Goal: Navigation & Orientation: Go to known website

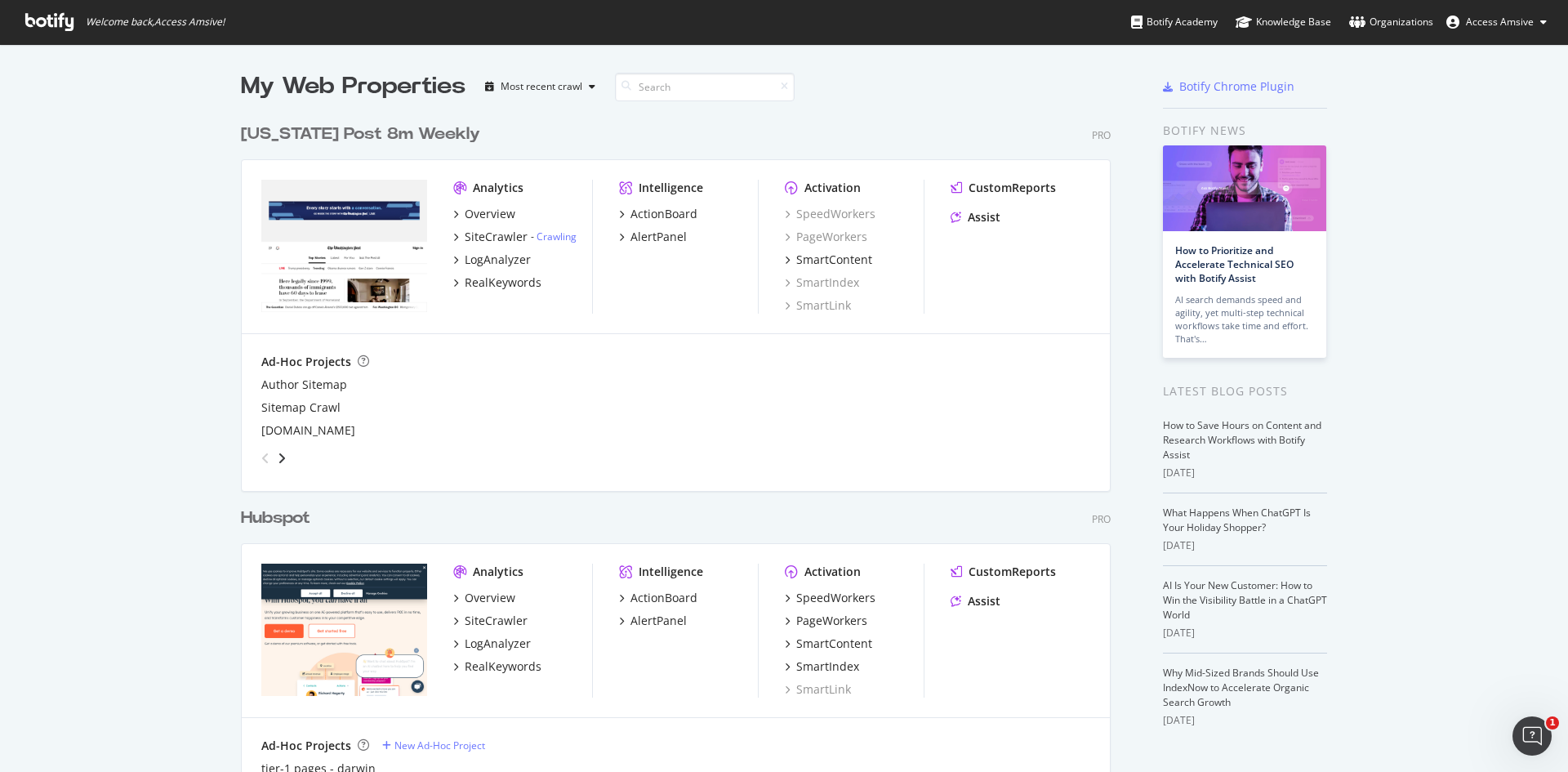
click at [278, 515] on div "Hubspot" at bounding box center [275, 519] width 69 height 24
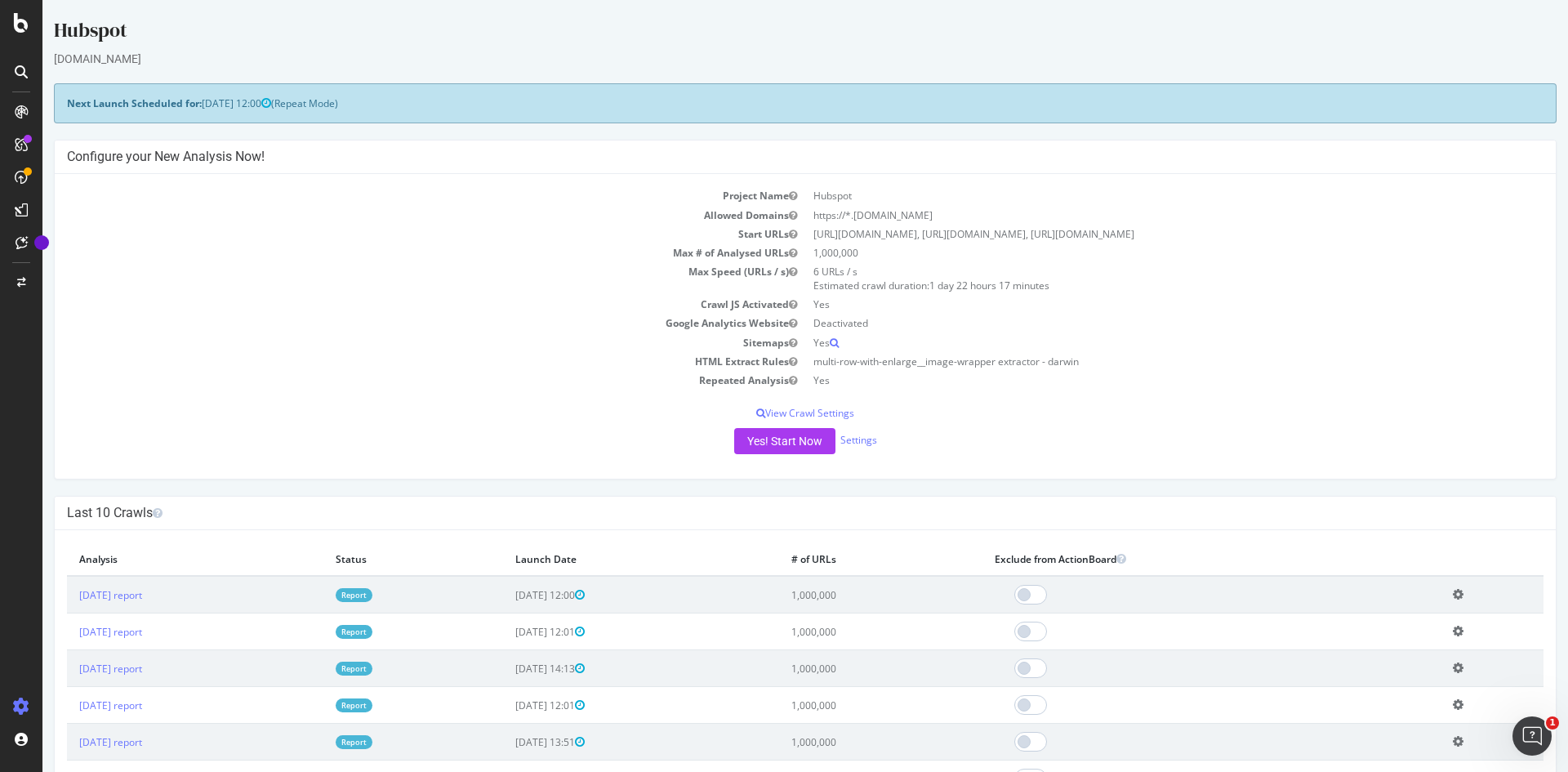
click at [22, 75] on icon at bounding box center [21, 72] width 13 height 13
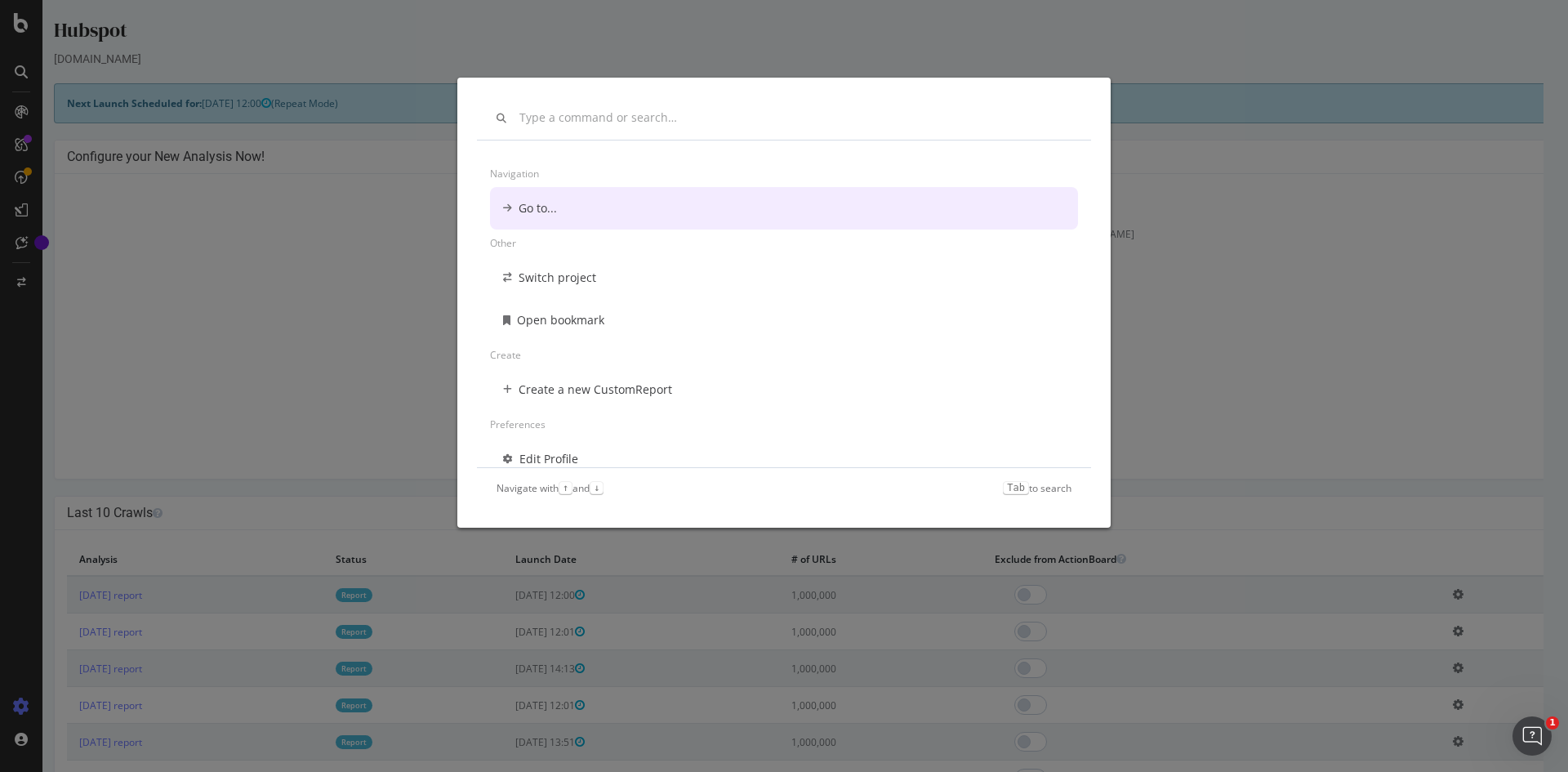
drag, startPoint x: 854, startPoint y: 42, endPoint x: 317, endPoint y: 18, distance: 537.5
click at [852, 42] on div "Navigation Go to... Other Switch project Open bookmark Create Create a new Cust…" at bounding box center [784, 386] width 1568 height 772
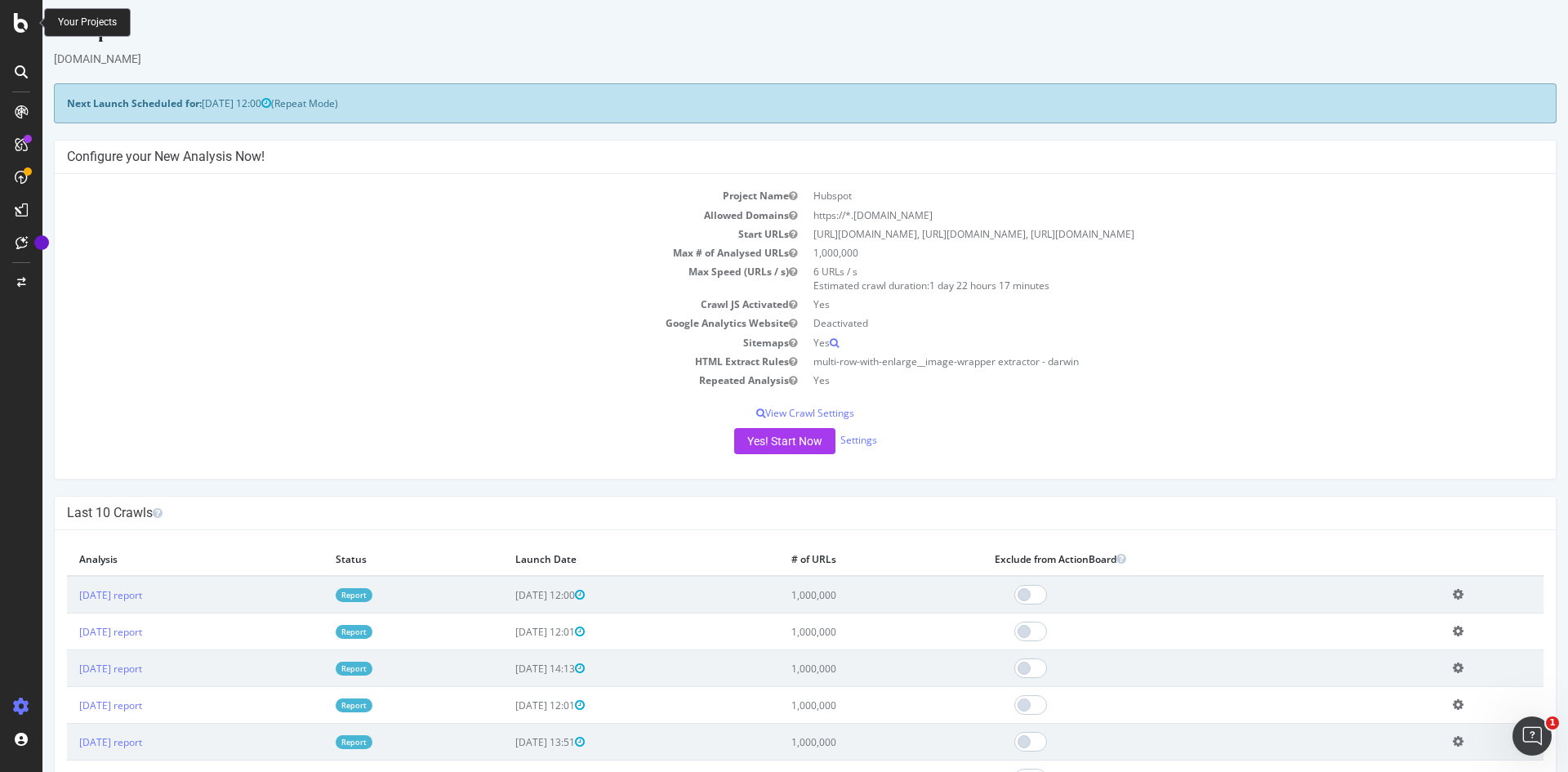
click at [13, 23] on div at bounding box center [21, 22] width 39 height 19
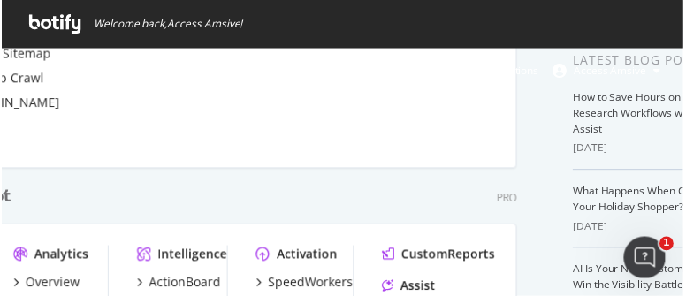
scroll to position [270, 659]
